Goal: Task Accomplishment & Management: Complete application form

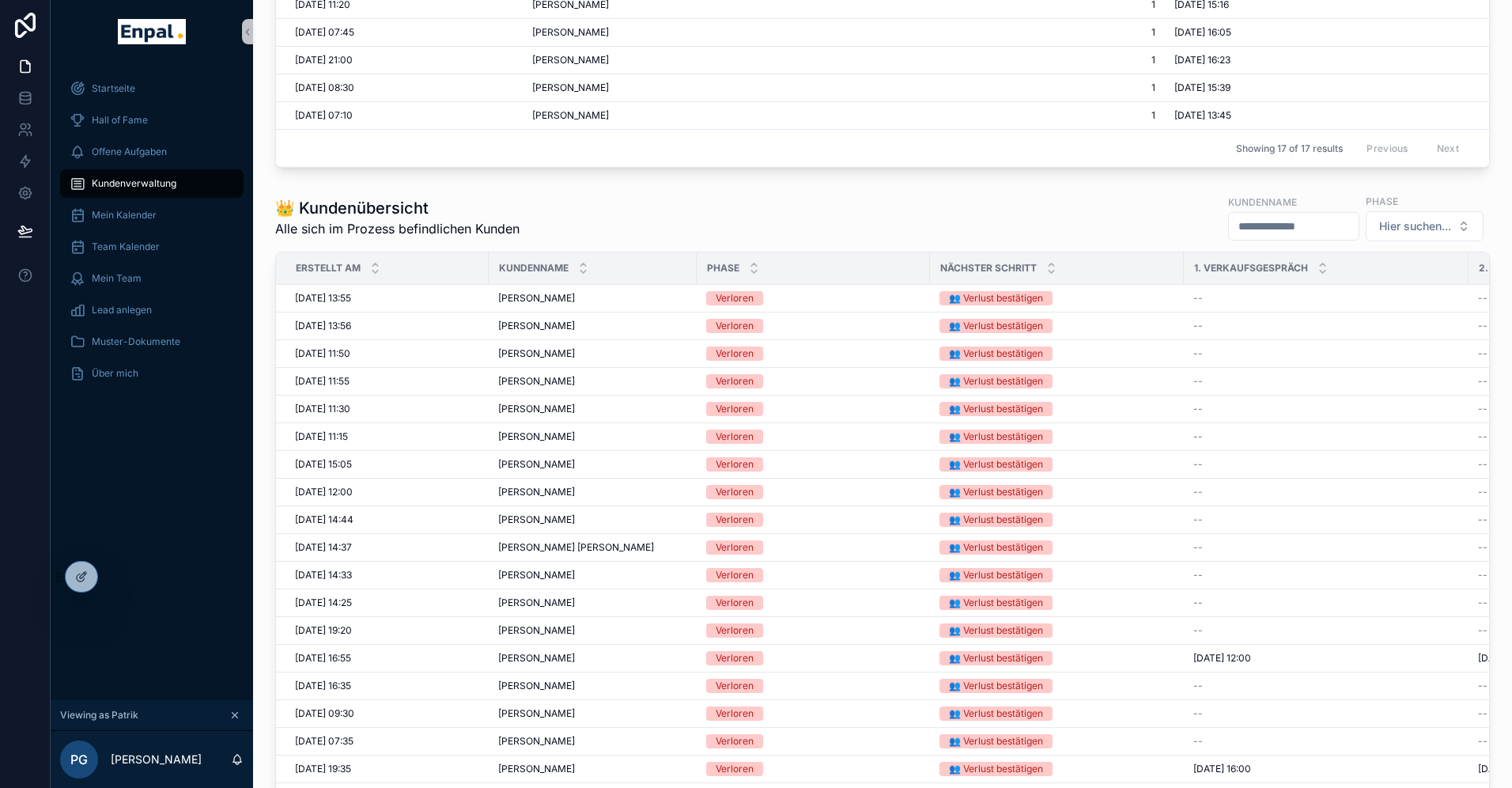
scroll to position [1195, 0]
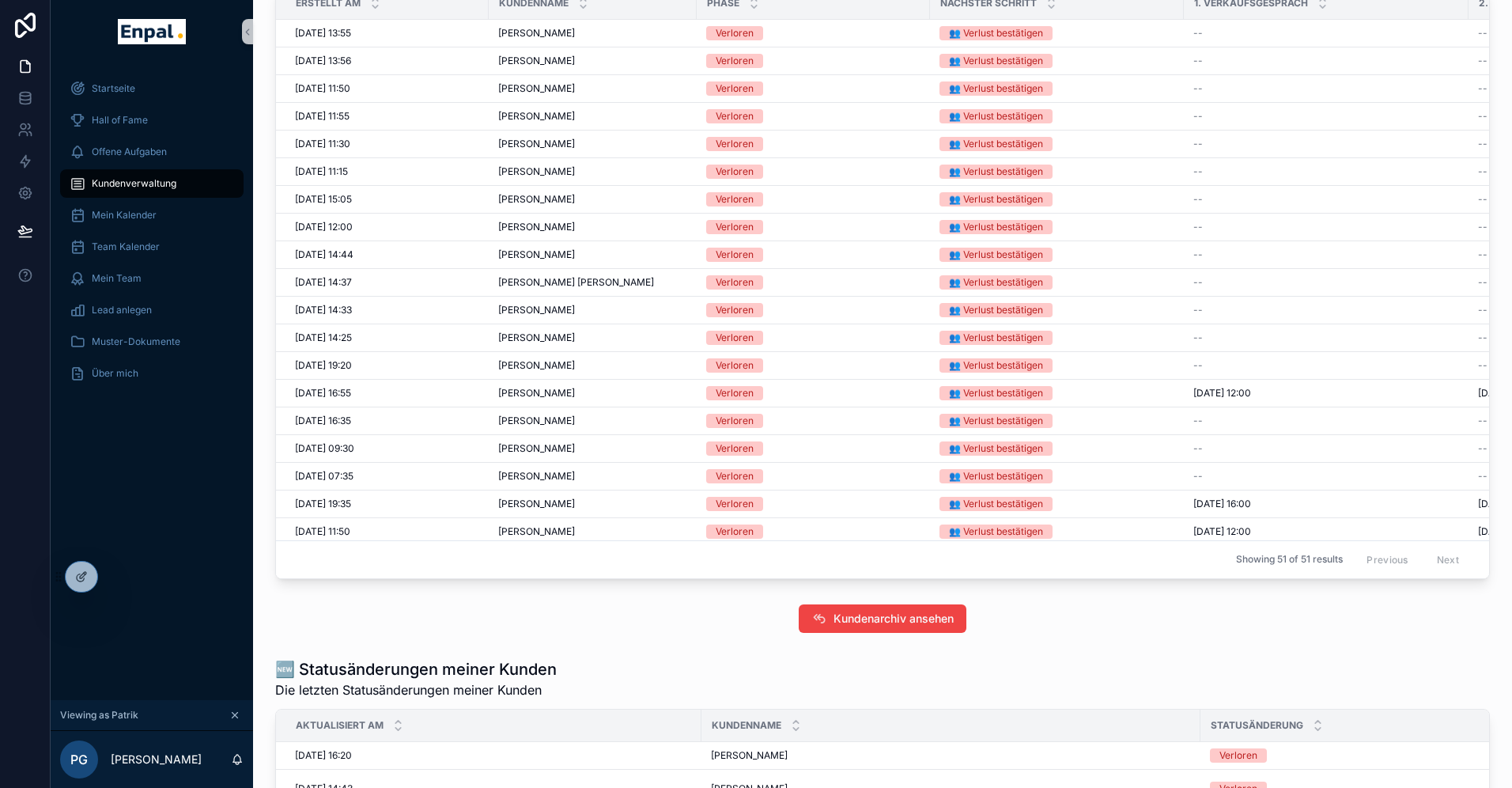
click at [125, 582] on div "Startseite Hall of Fame Offene Aufgaben Kundenverwaltung Mein Kalender Team Kal…" at bounding box center [152, 382] width 203 height 637
click at [117, 578] on icon at bounding box center [115, 579] width 7 height 3
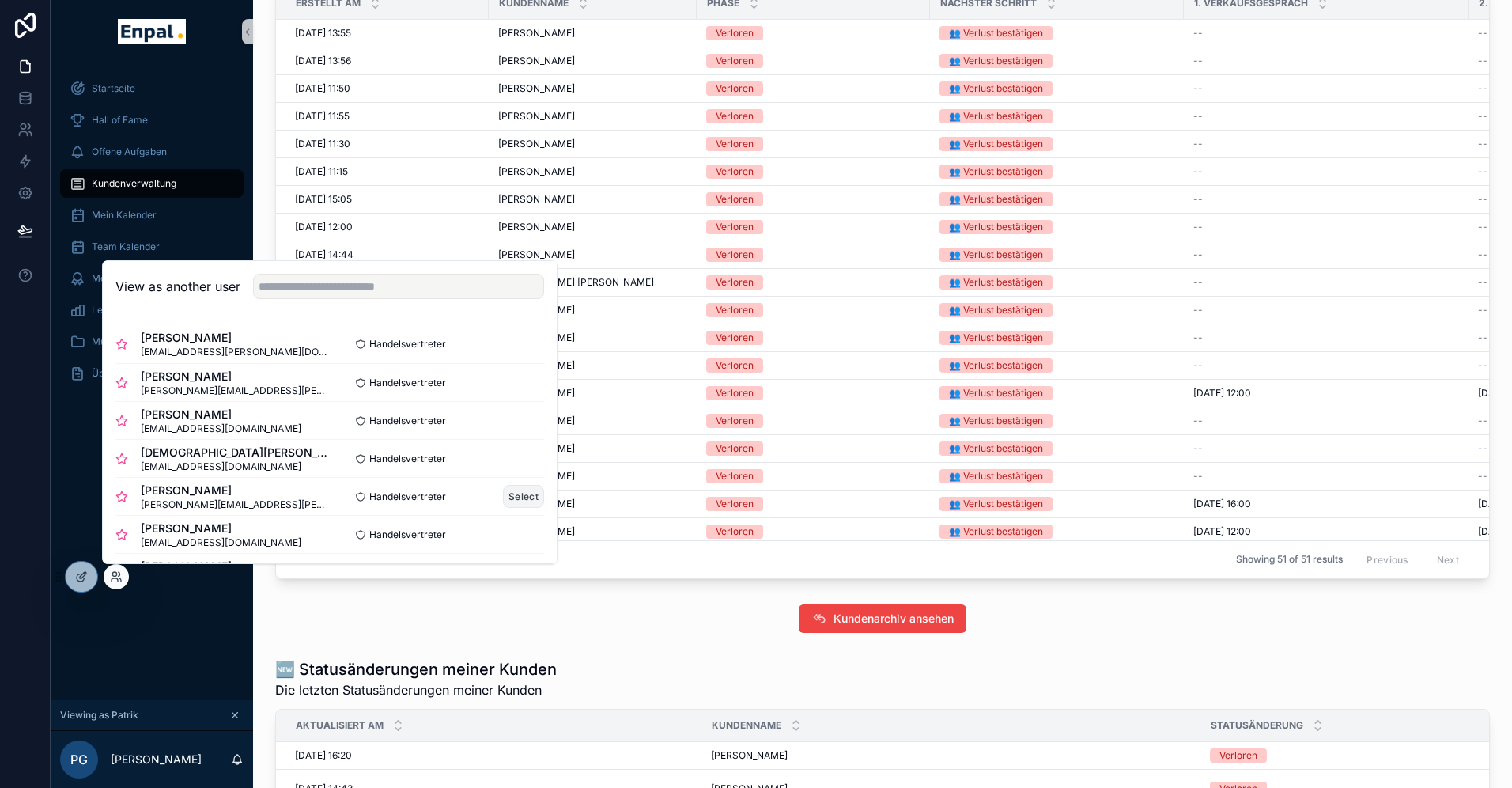
click at [511, 489] on button "Select" at bounding box center [523, 496] width 41 height 23
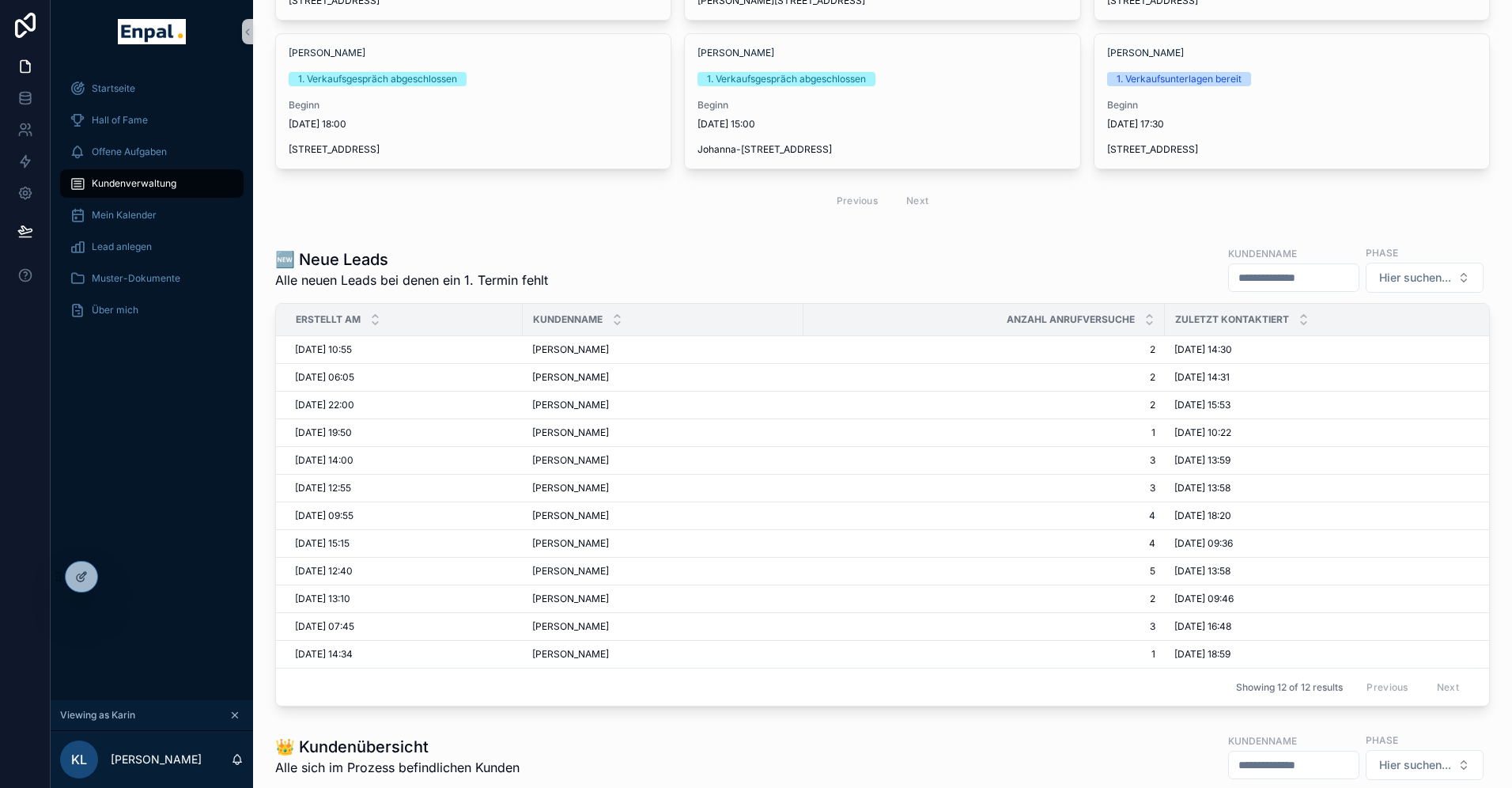
scroll to position [255, 0]
click at [578, 512] on span "Sylvia Rüffer" at bounding box center [570, 514] width 77 height 12
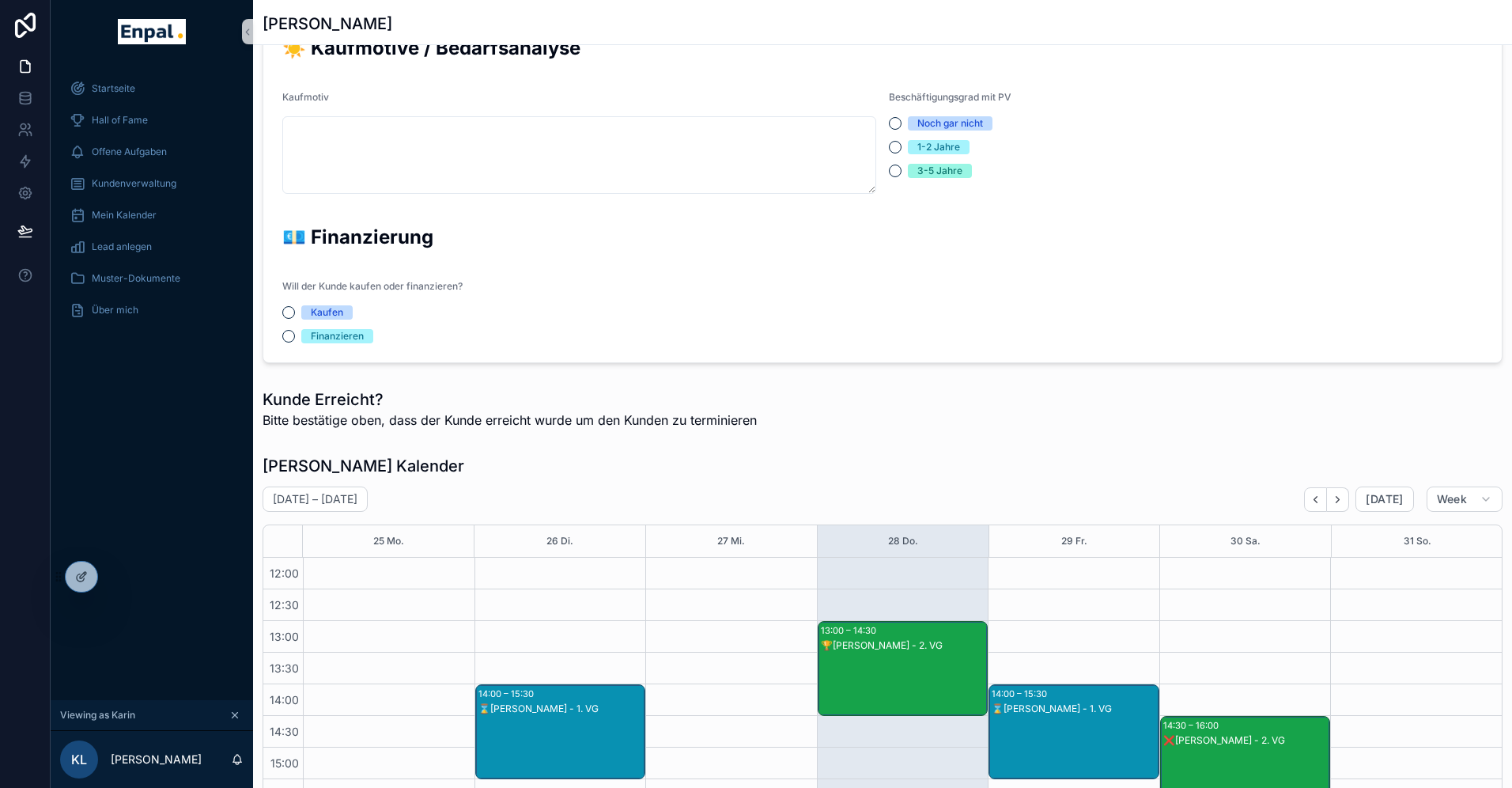
scroll to position [379, 0]
click at [150, 182] on span "Kundenverwaltung" at bounding box center [134, 183] width 84 height 12
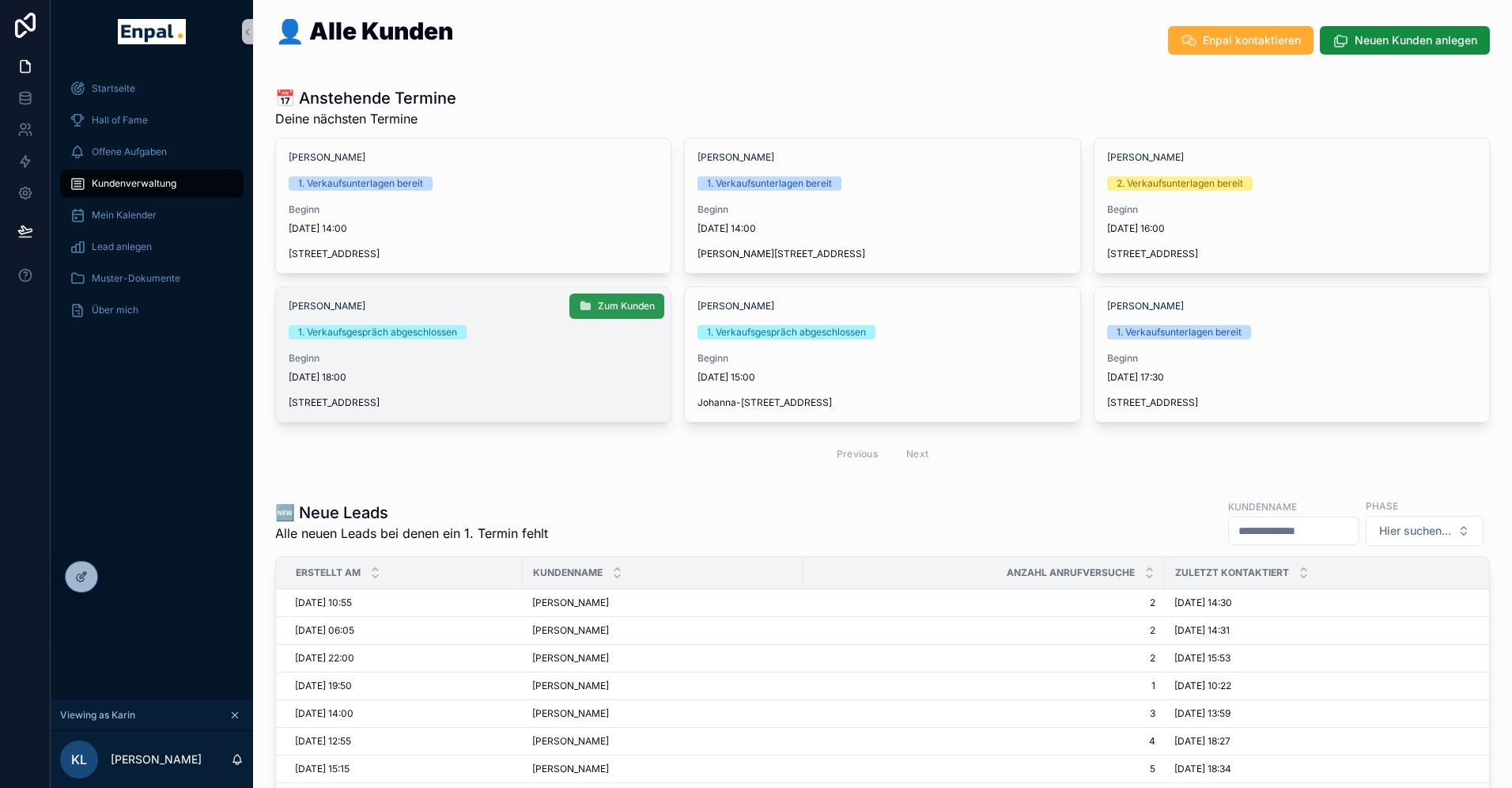
click at [603, 298] on button "Zum Kunden" at bounding box center [617, 305] width 95 height 26
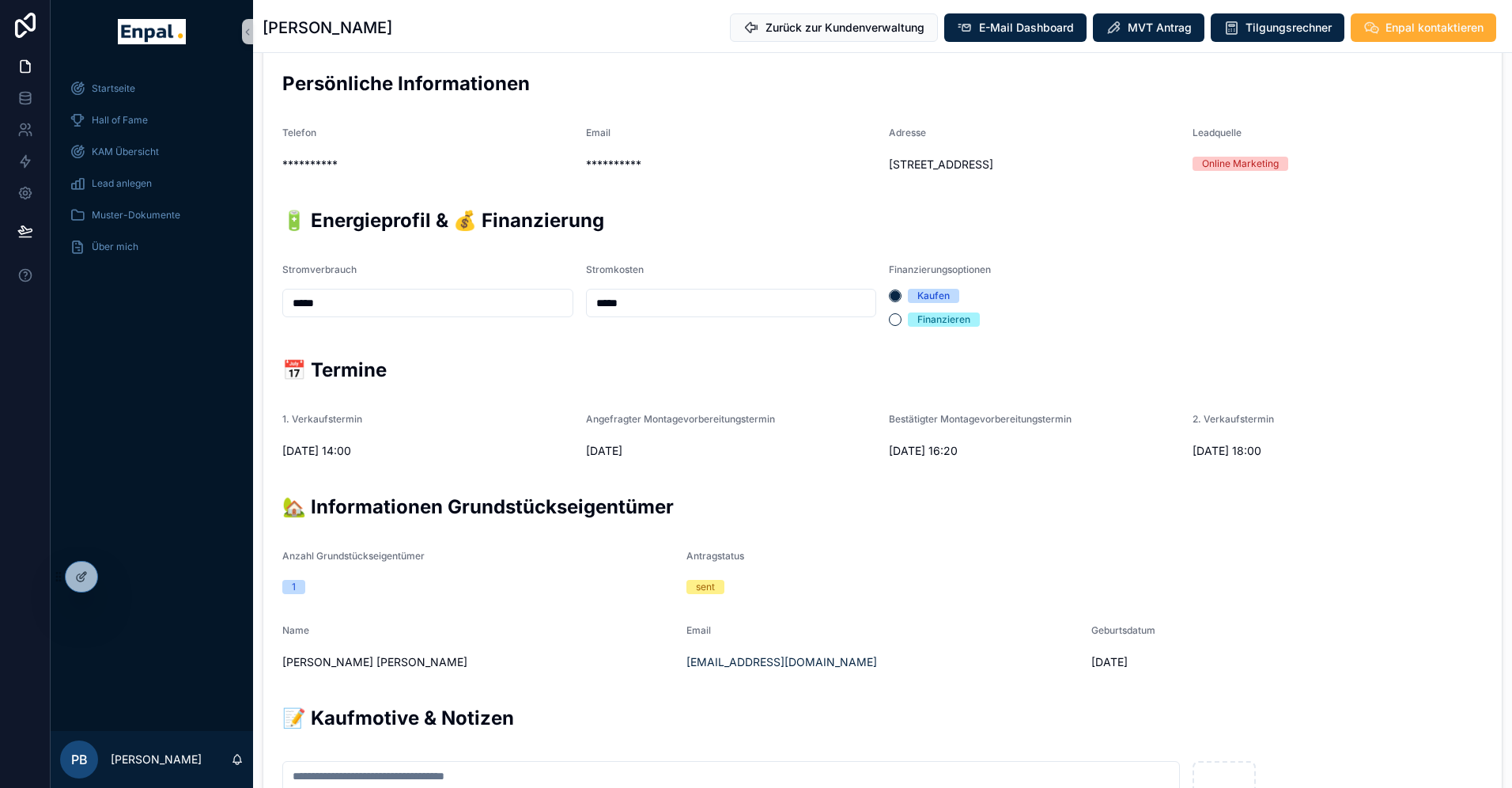
scroll to position [568, 0]
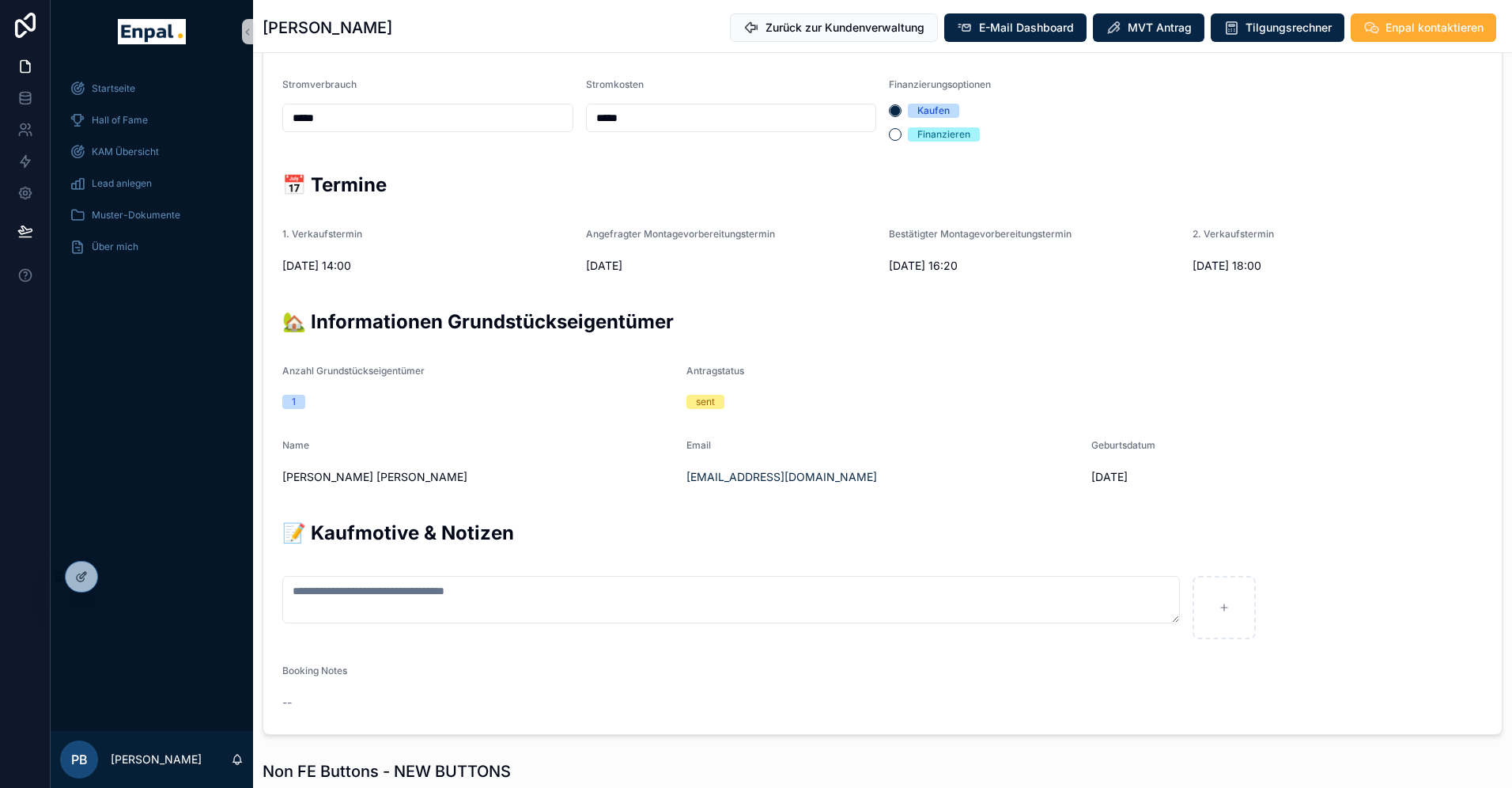
click at [304, 419] on form "**********" at bounding box center [883, 298] width 1238 height 872
click at [406, 426] on form "**********" at bounding box center [883, 298] width 1238 height 872
click at [314, 434] on form "**********" at bounding box center [883, 298] width 1238 height 872
click at [404, 431] on form "**********" at bounding box center [883, 298] width 1238 height 872
click at [1147, 27] on span "MVT Antrag" at bounding box center [1160, 27] width 64 height 16
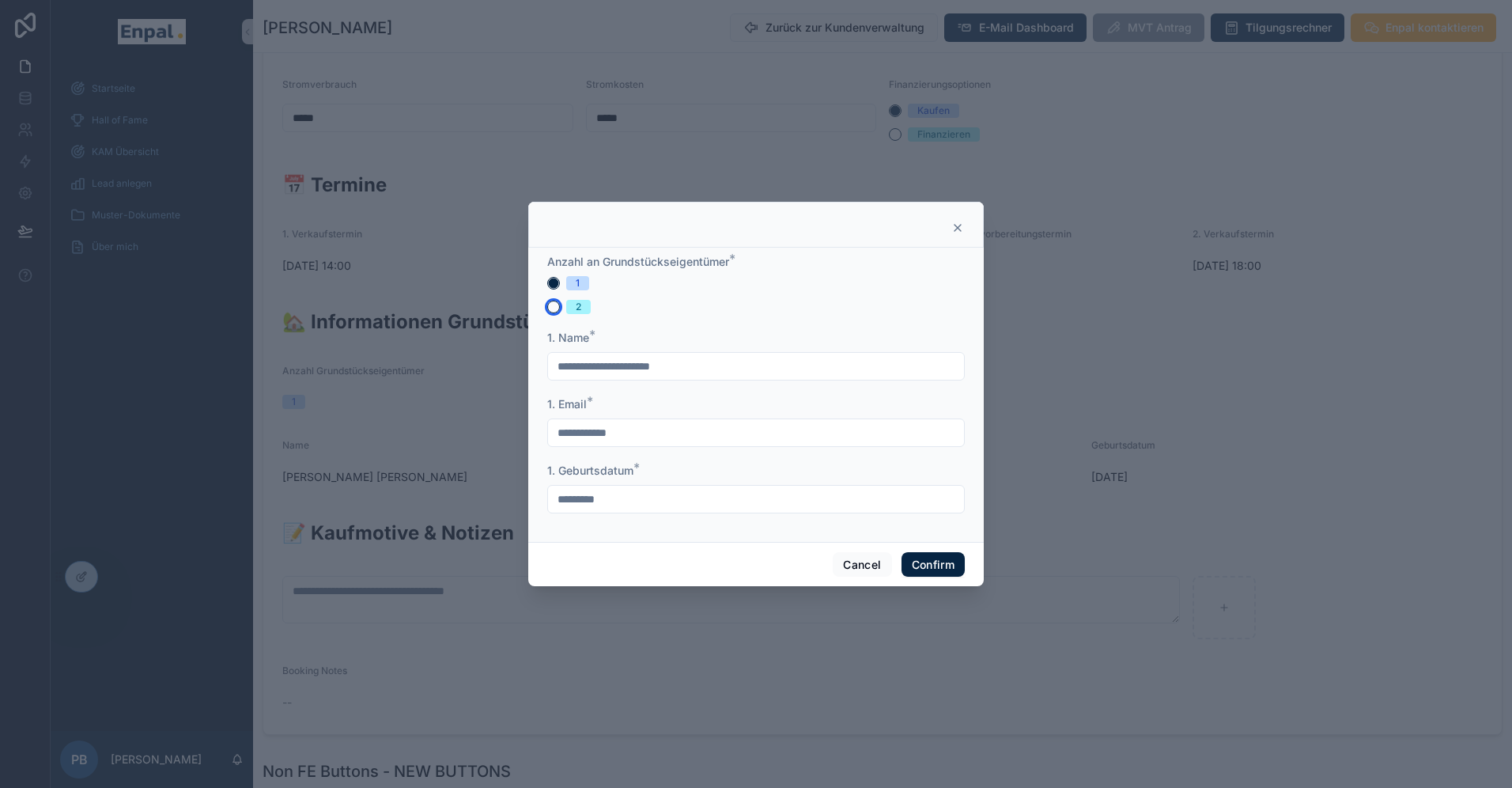
click at [558, 310] on button "2" at bounding box center [553, 306] width 12 height 12
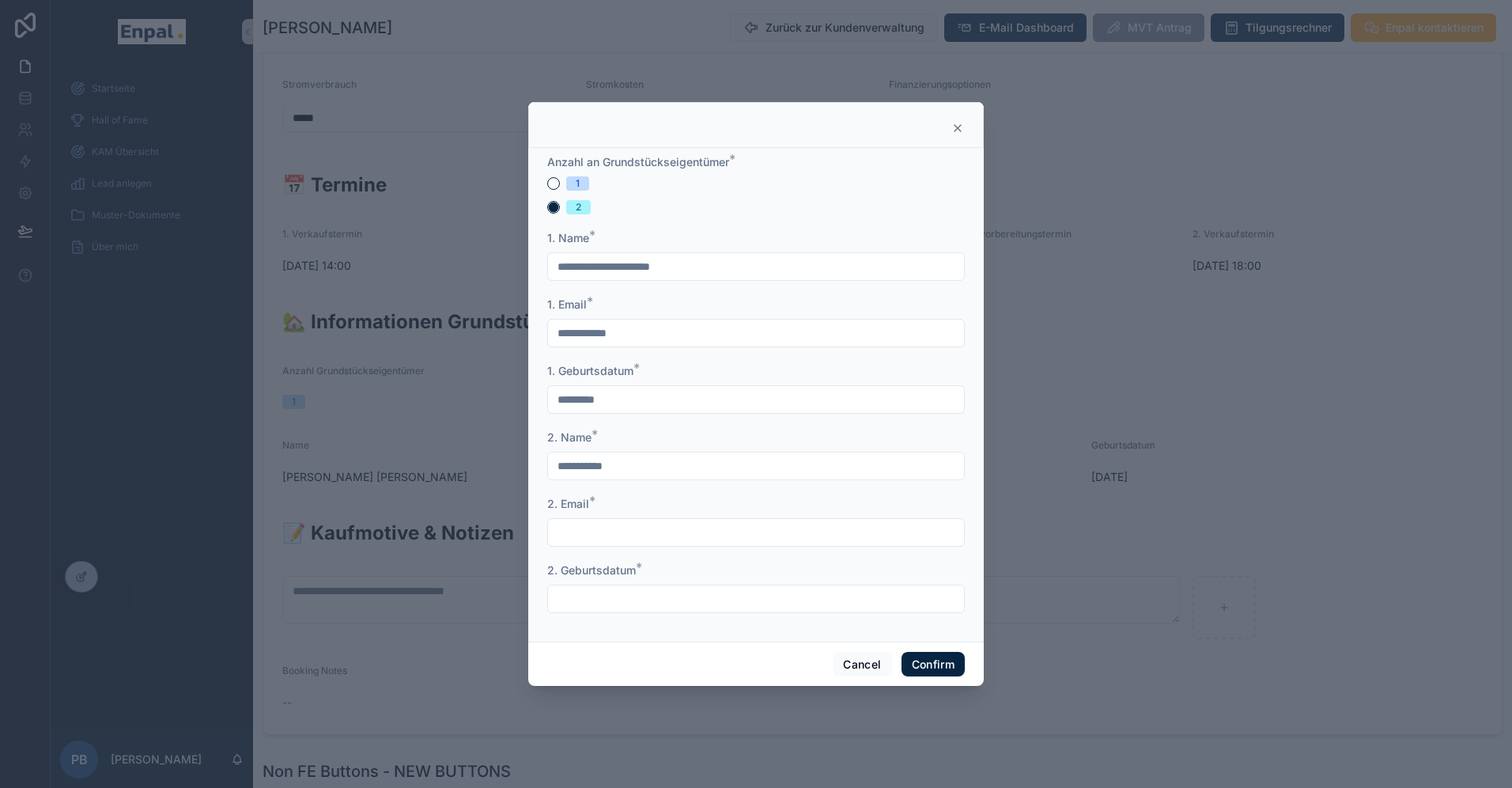
click at [585, 528] on input "text" at bounding box center [756, 532] width 416 height 22
type input "**********"
click at [591, 586] on div at bounding box center [756, 598] width 417 height 28
click at [592, 607] on input "text" at bounding box center [756, 598] width 416 height 22
type input "*********"
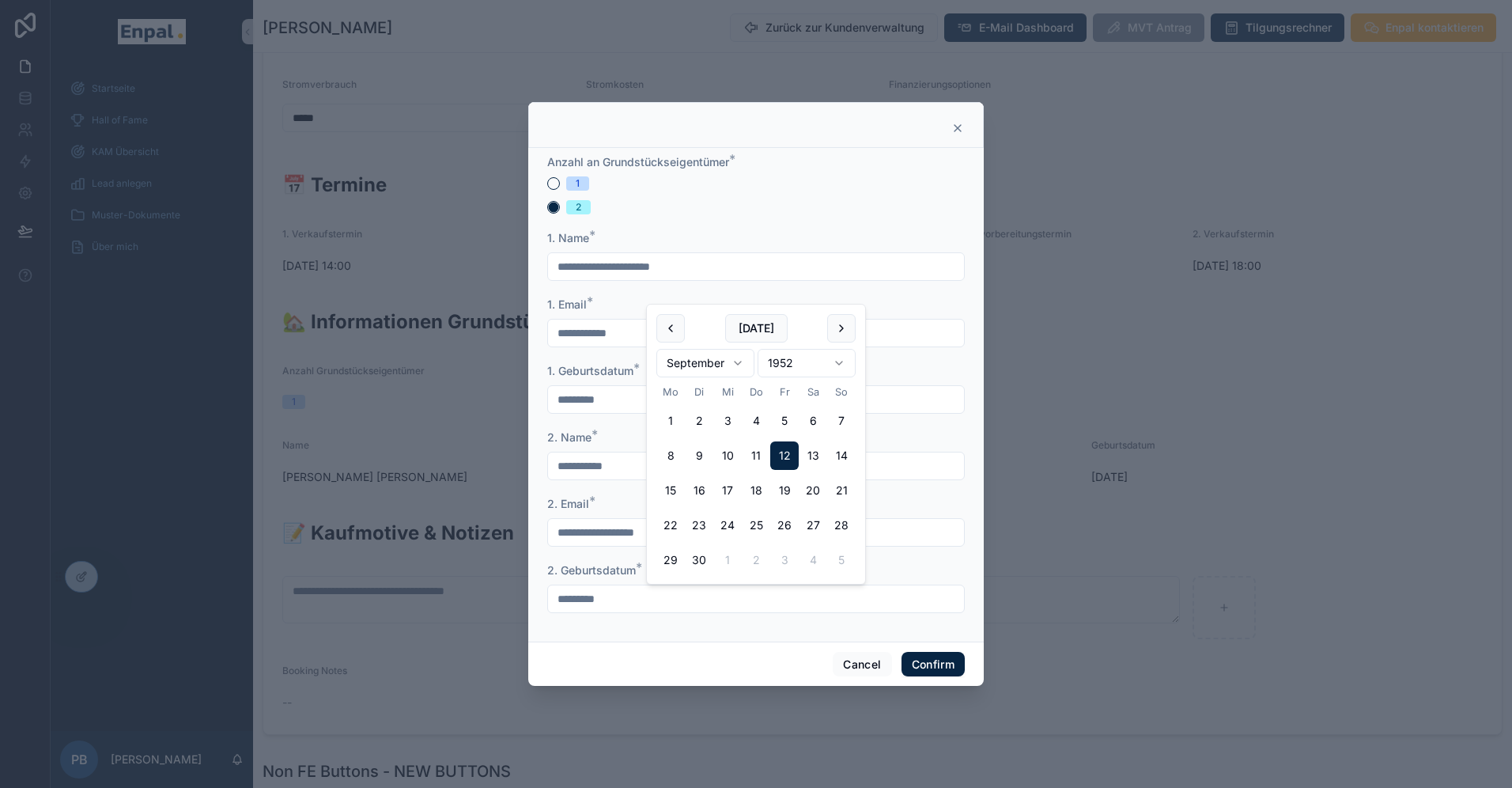
click at [584, 649] on div "Cancel Confirm" at bounding box center [756, 665] width 455 height 46
click at [930, 662] on button "Confirm" at bounding box center [933, 664] width 64 height 26
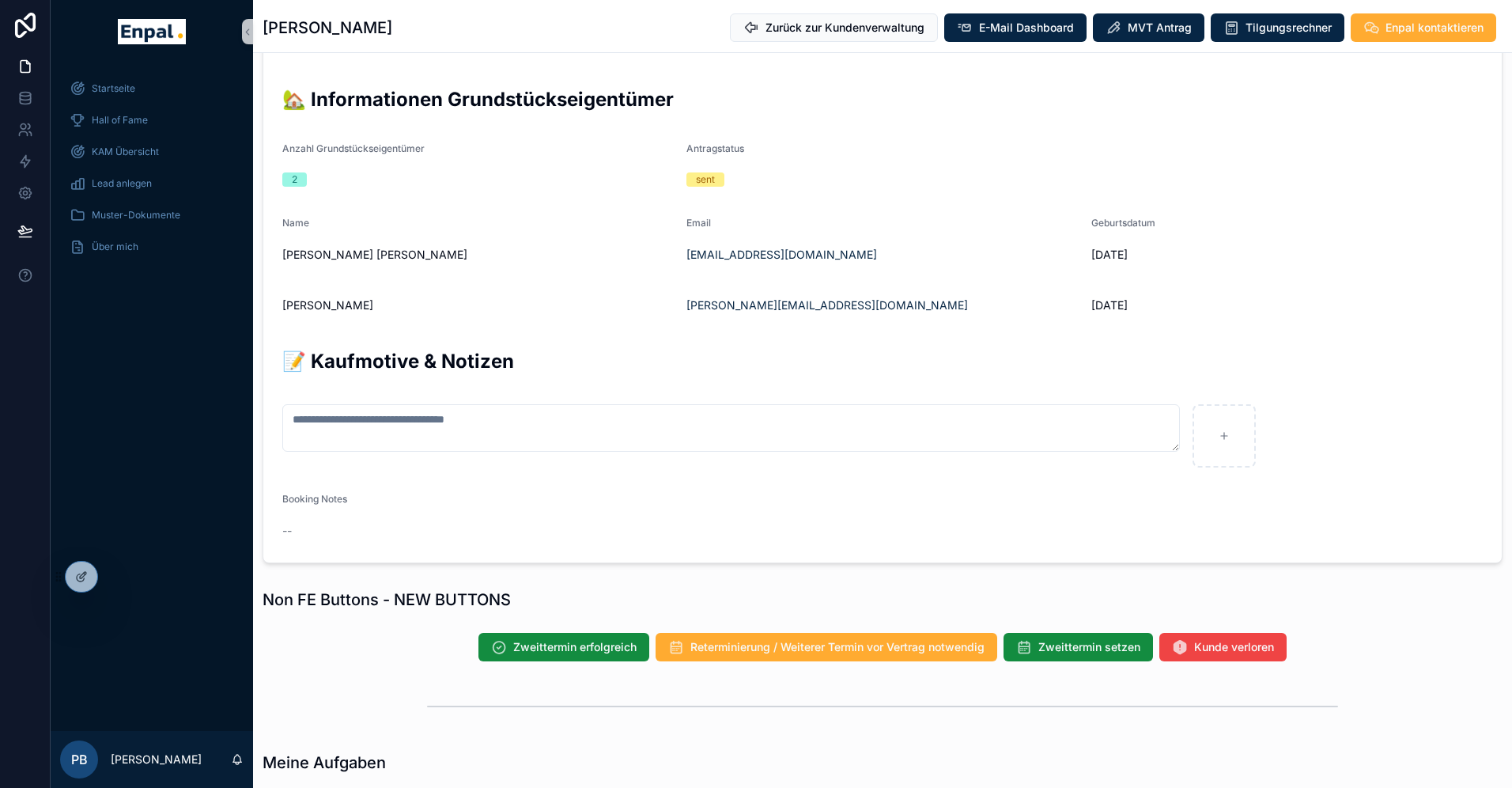
scroll to position [790, 0]
click at [116, 578] on icon at bounding box center [116, 576] width 12 height 12
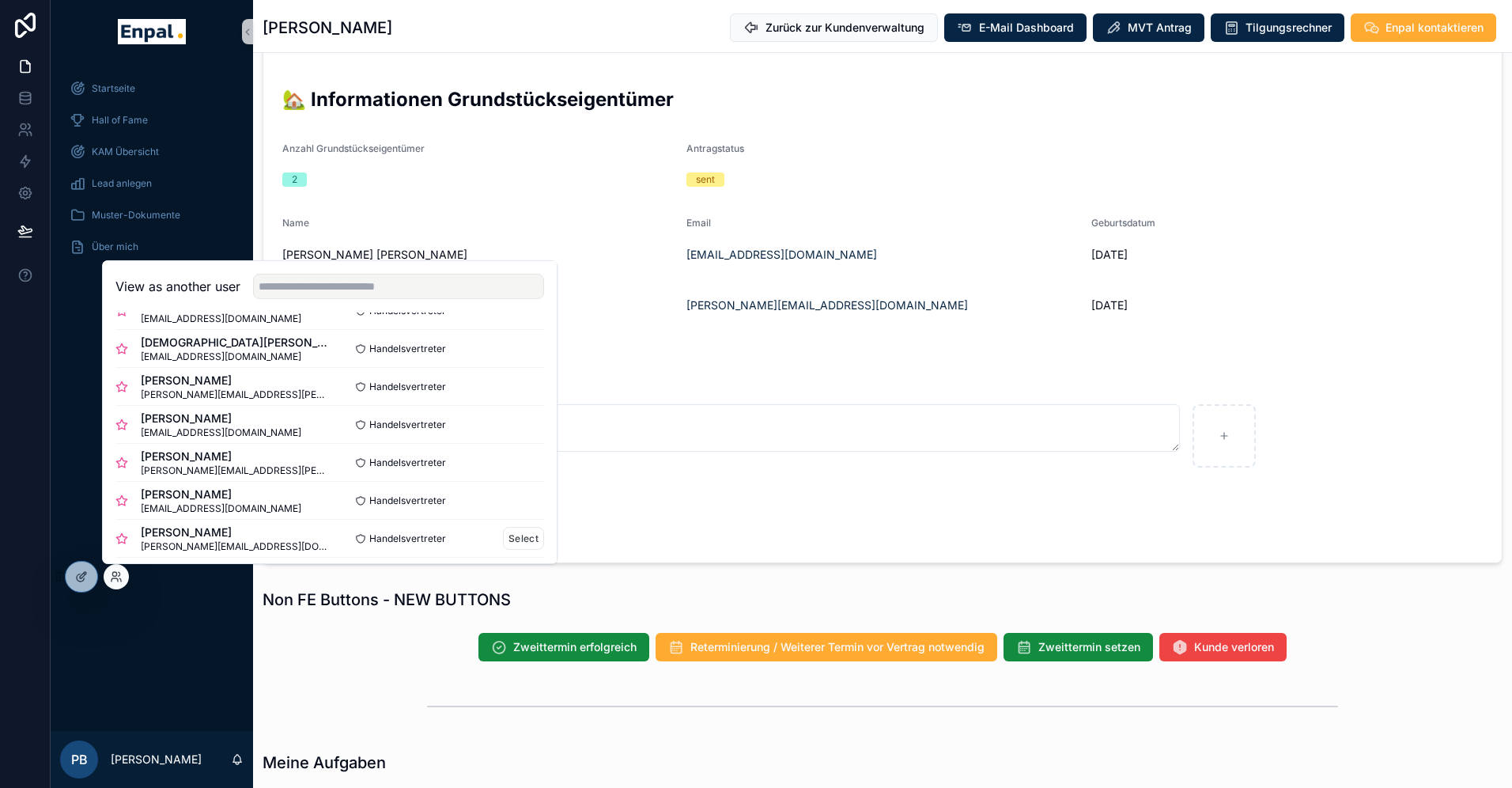
scroll to position [138, 0]
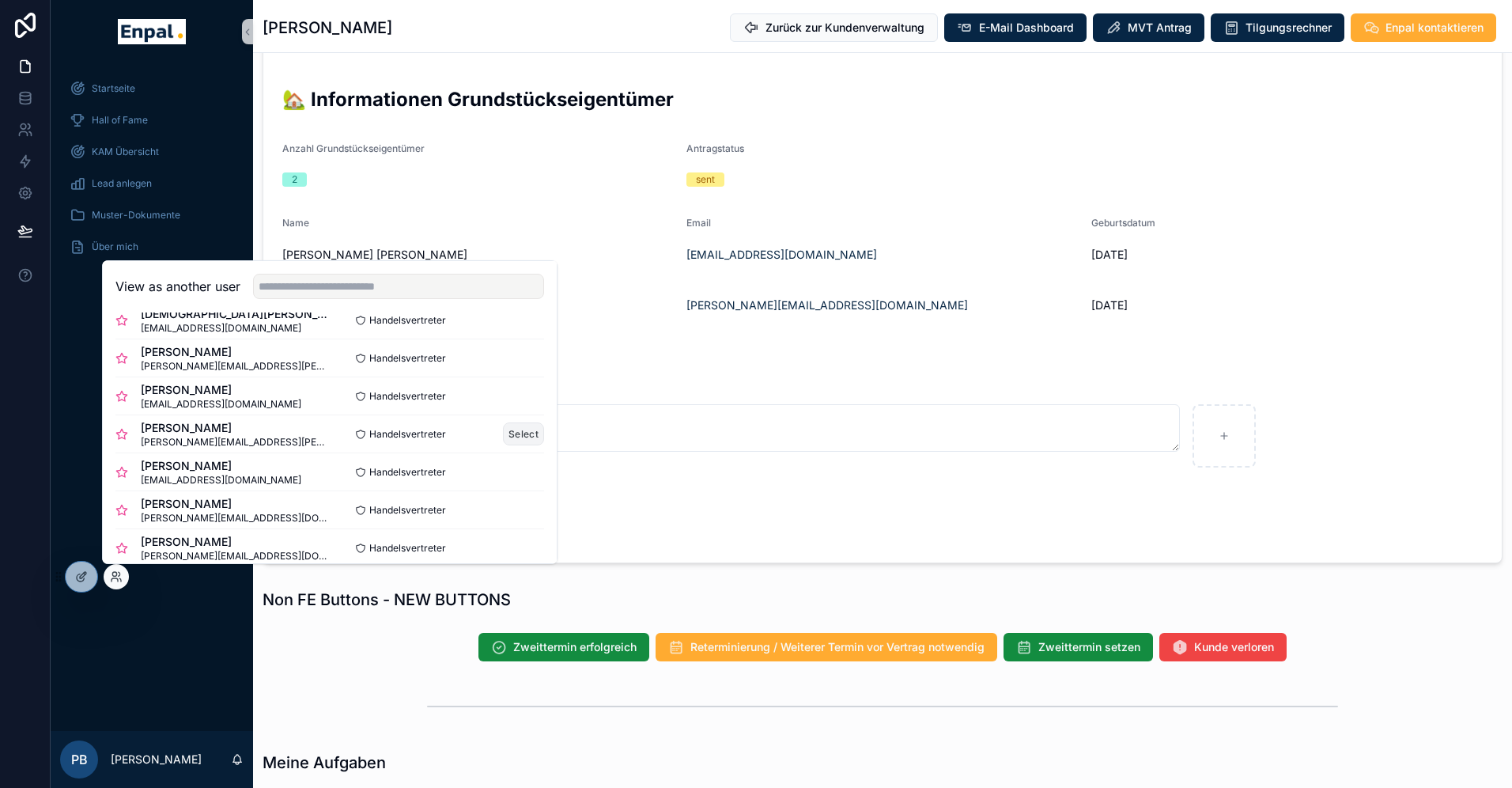
click at [514, 432] on button "Select" at bounding box center [523, 433] width 41 height 23
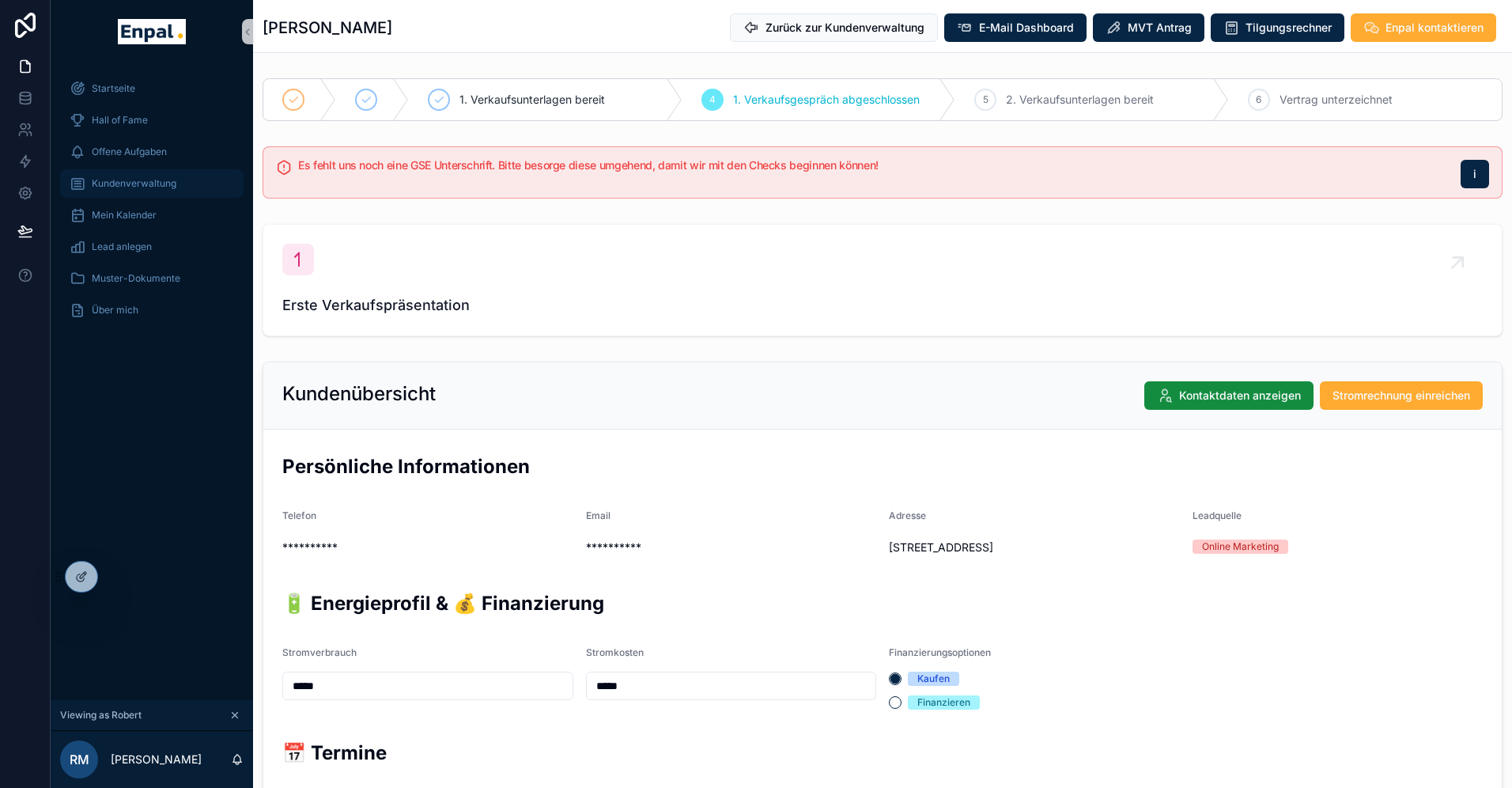
click at [146, 179] on span "Kundenverwaltung" at bounding box center [134, 183] width 84 height 12
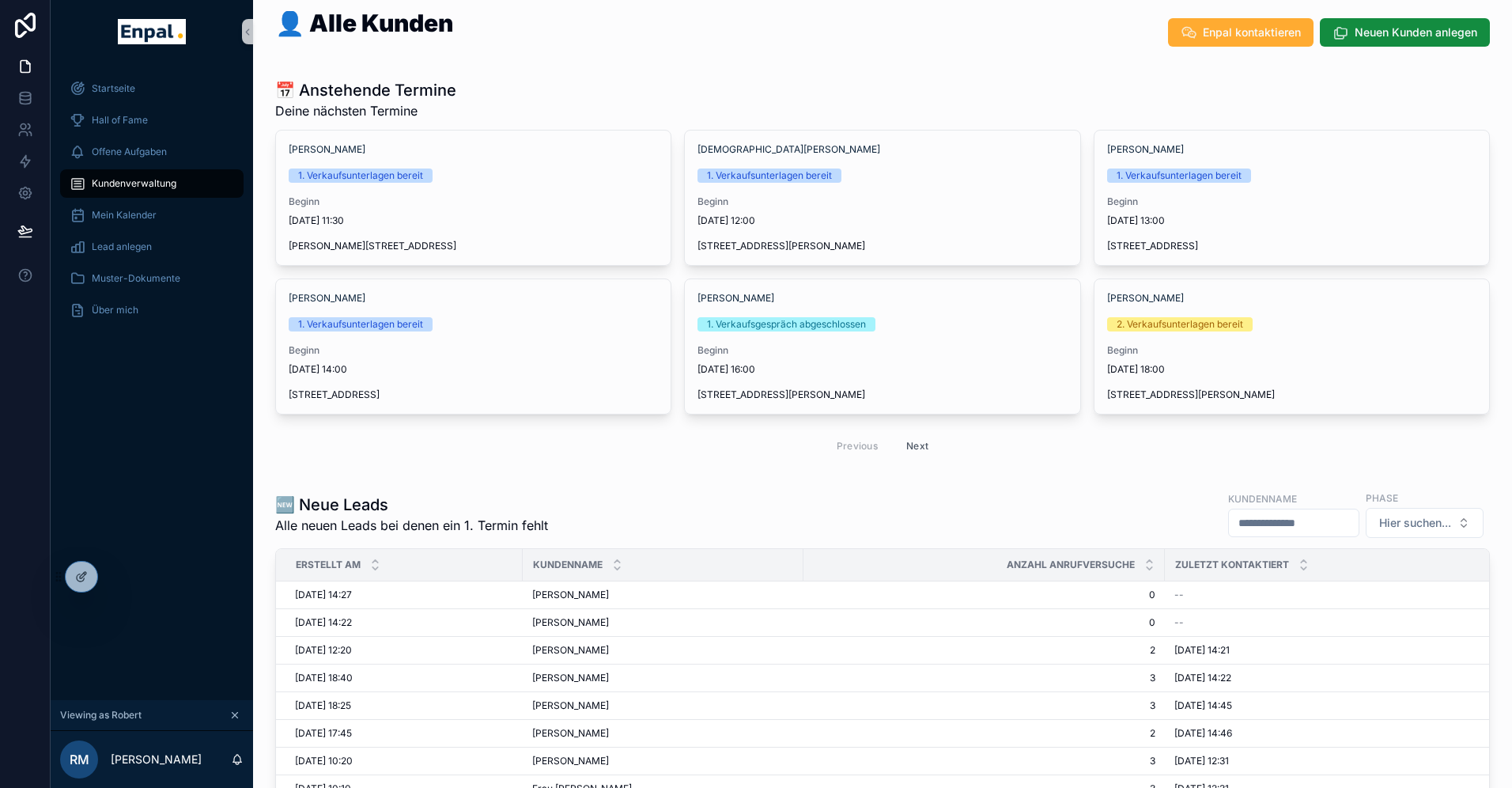
scroll to position [9, 0]
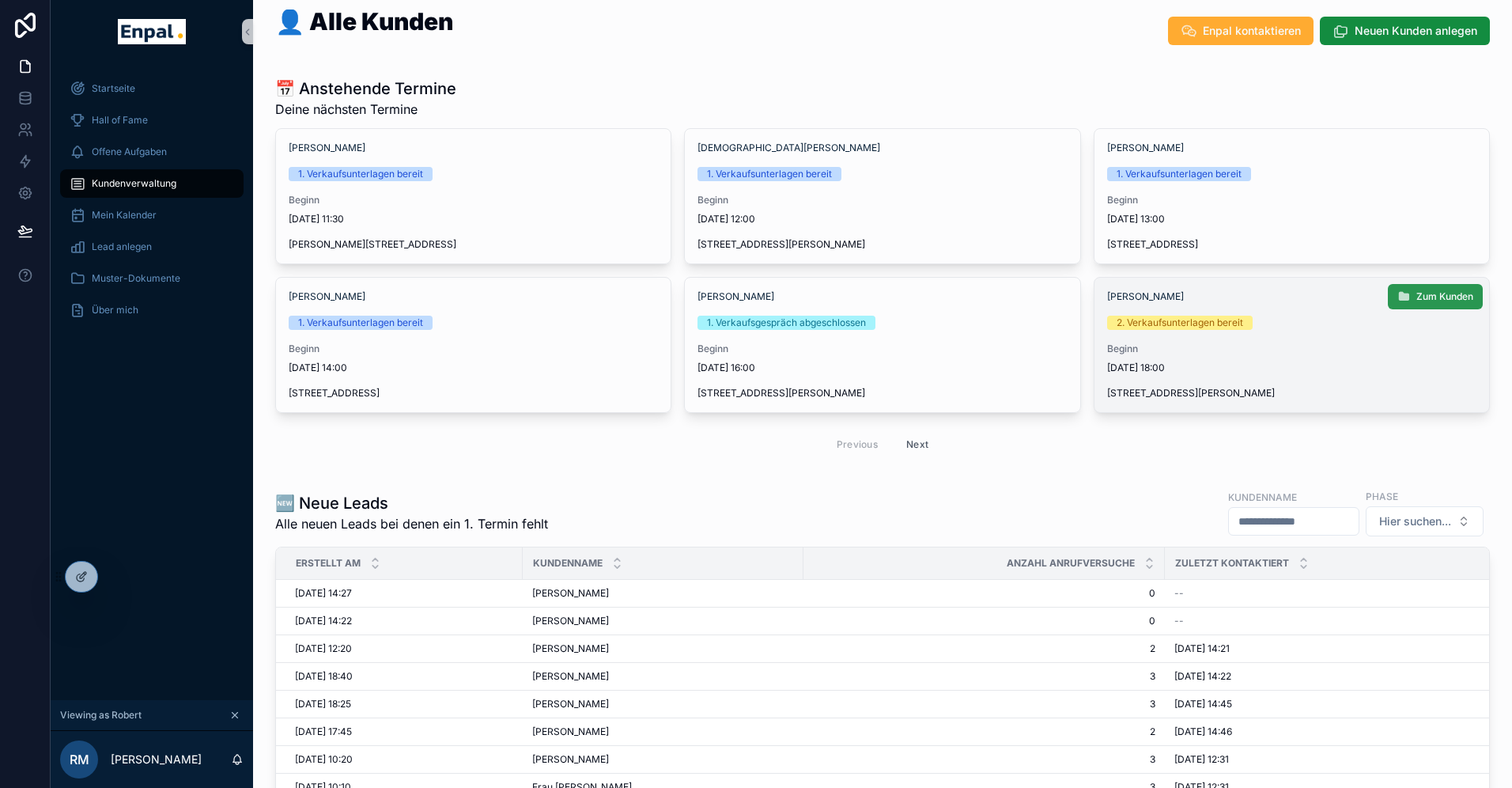
click at [1462, 296] on span "Zum Kunden" at bounding box center [1445, 296] width 57 height 12
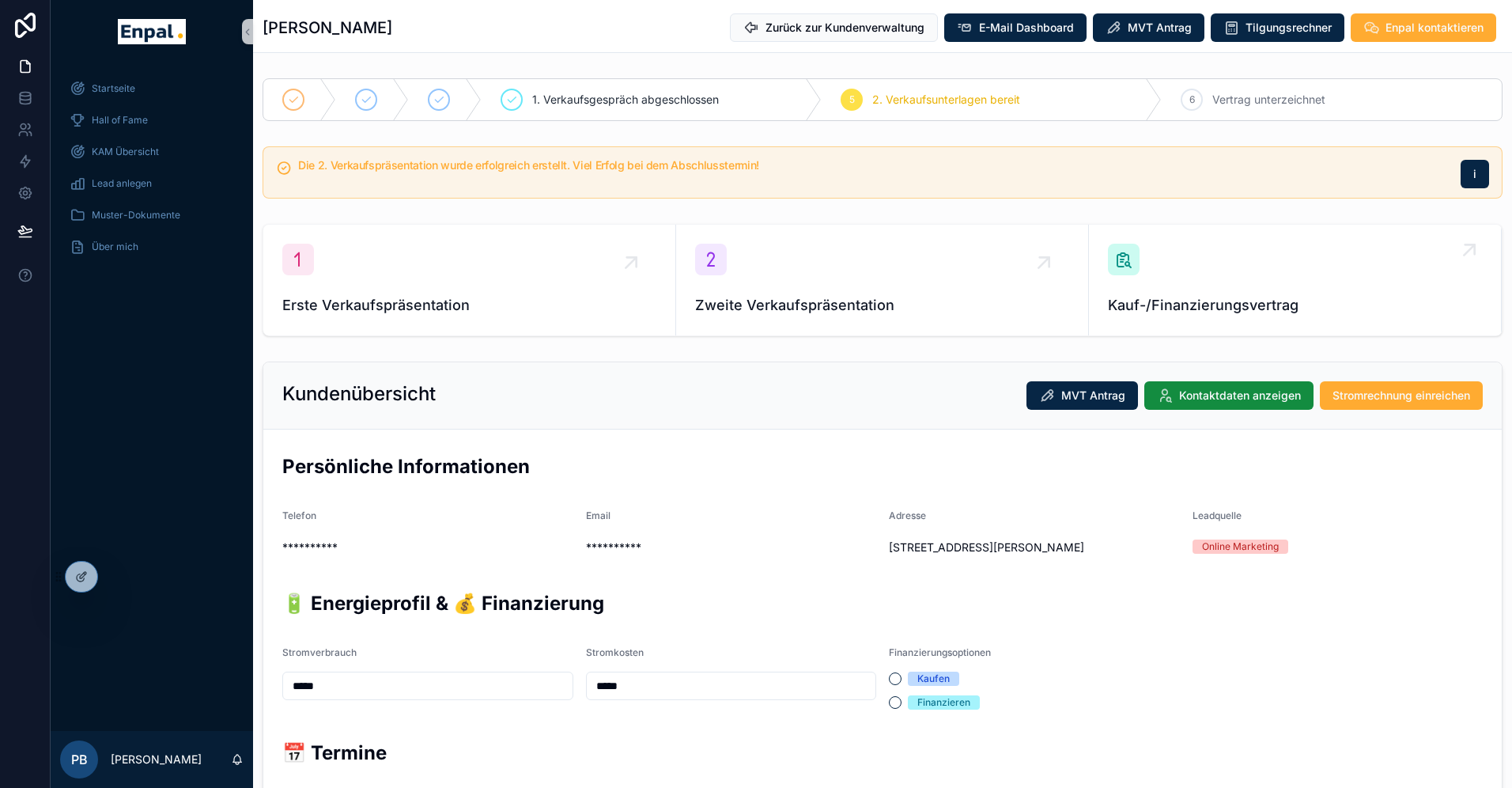
click at [1171, 291] on div "Kauf-/Finanzierungsvertrag" at bounding box center [1295, 280] width 374 height 73
